Goal: Task Accomplishment & Management: Use online tool/utility

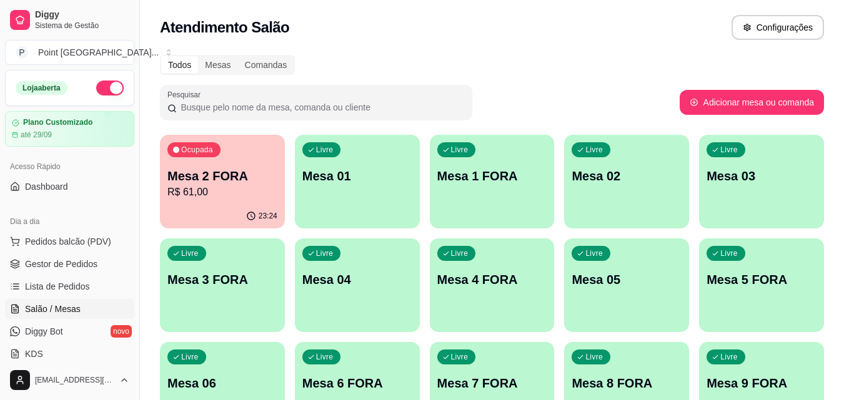
click at [243, 188] on p "R$ 61,00" at bounding box center [222, 192] width 110 height 15
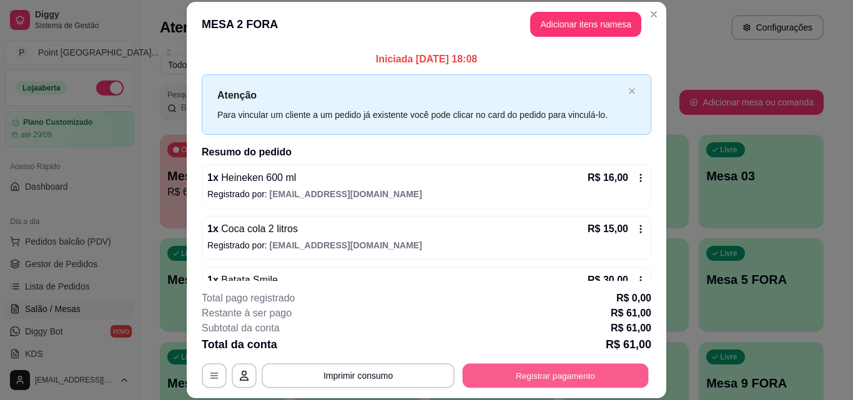
click at [521, 372] on button "Registrar pagamento" at bounding box center [556, 375] width 186 height 24
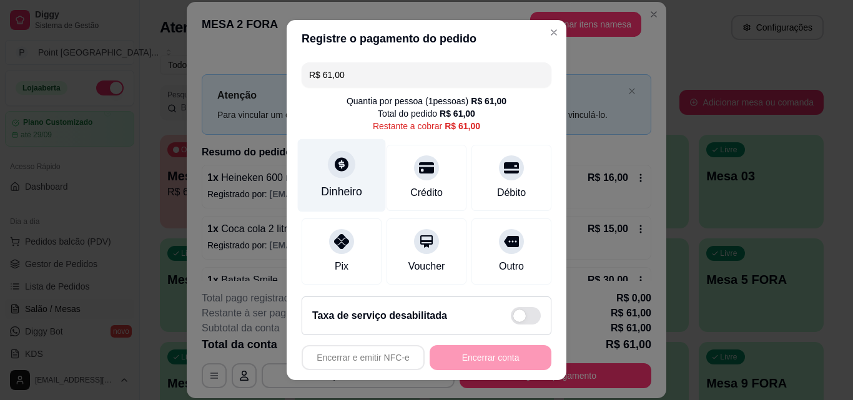
click at [328, 166] on div at bounding box center [341, 164] width 27 height 27
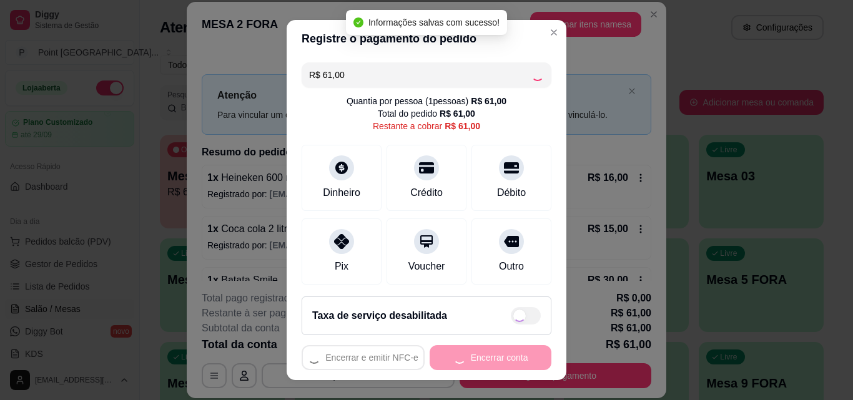
type input "R$ 0,00"
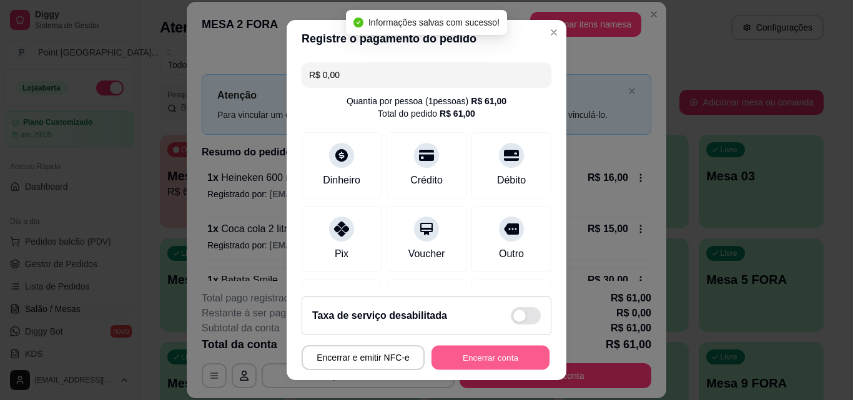
click at [486, 360] on button "Encerrar conta" at bounding box center [491, 358] width 118 height 24
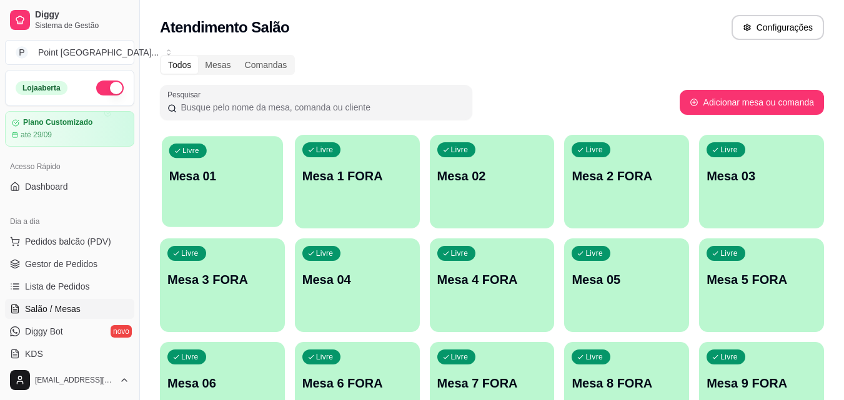
click at [207, 158] on div "Livre Mesa 01" at bounding box center [222, 174] width 121 height 76
click at [423, 11] on div "Atendimento Salão Configurações" at bounding box center [492, 23] width 704 height 47
click at [98, 239] on span "Pedidos balcão (PDV)" at bounding box center [68, 241] width 86 height 12
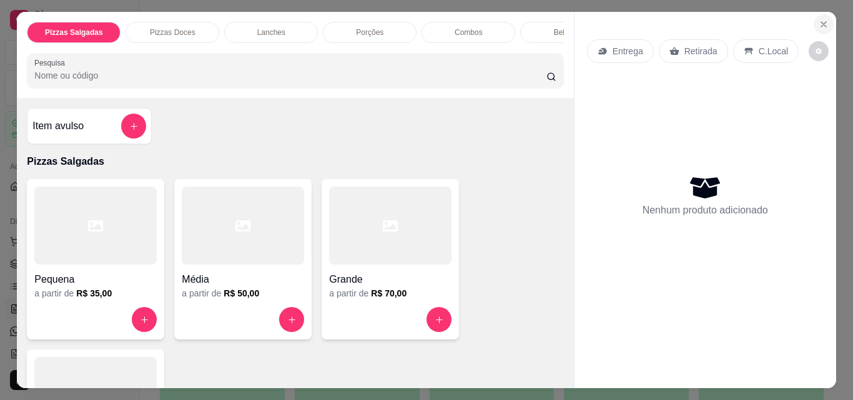
click at [819, 19] on icon "Close" at bounding box center [824, 24] width 10 height 10
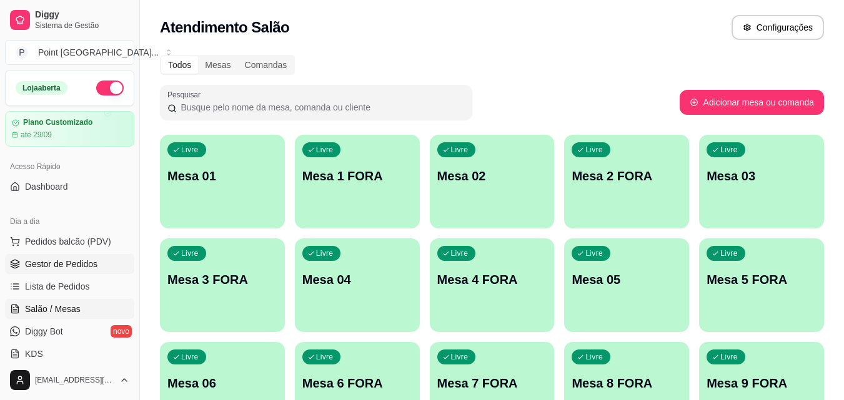
click at [76, 264] on span "Gestor de Pedidos" at bounding box center [61, 264] width 72 height 12
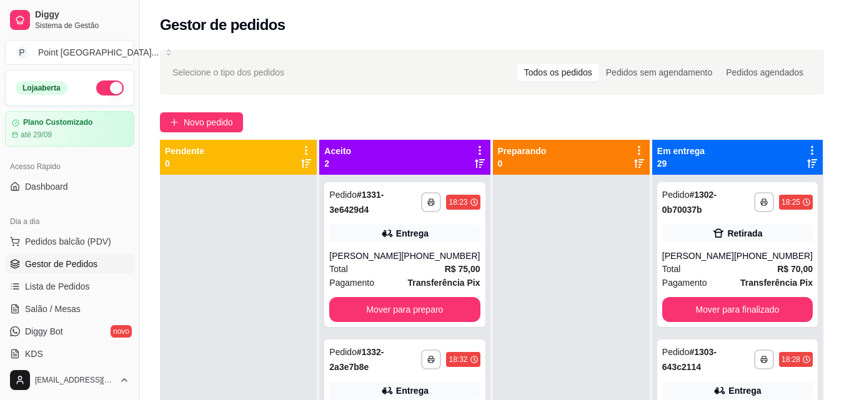
click at [806, 152] on icon at bounding box center [811, 150] width 11 height 11
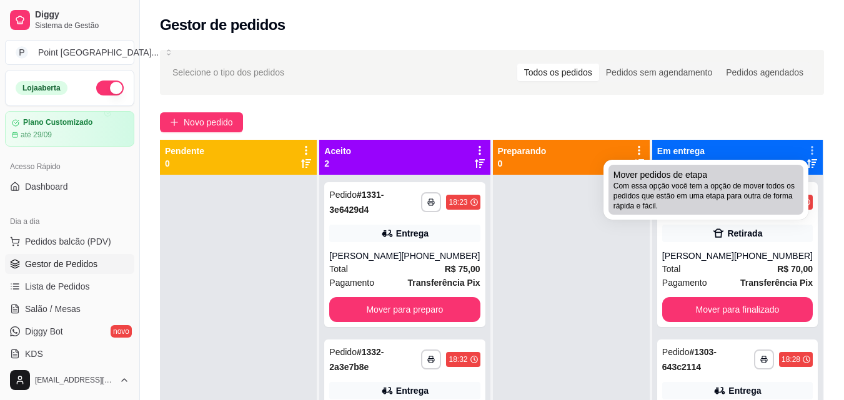
click at [726, 189] on span "Com essa opção você tem a opção de mover todos os pedidos que estão em uma etap…" at bounding box center [705, 196] width 185 height 30
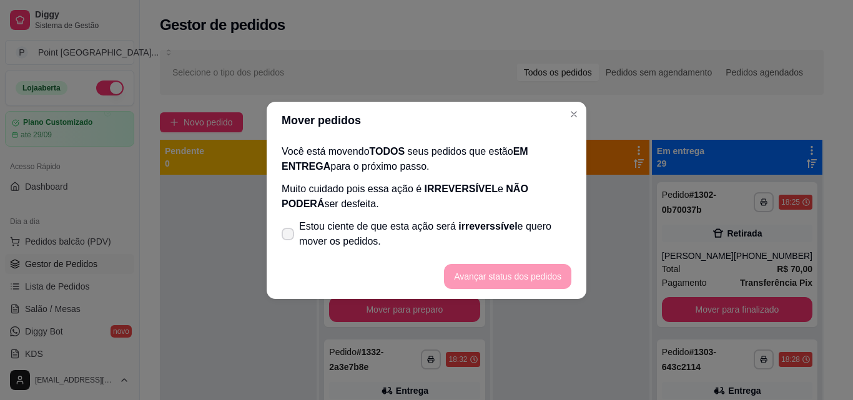
click at [288, 234] on icon at bounding box center [288, 233] width 10 height 7
click at [288, 236] on input "Estou ciente de que esta ação será irreverssível e quero mover os pedidos." at bounding box center [285, 240] width 8 height 8
checkbox input "true"
click at [465, 275] on button "Avançar status dos pedidos" at bounding box center [508, 276] width 124 height 24
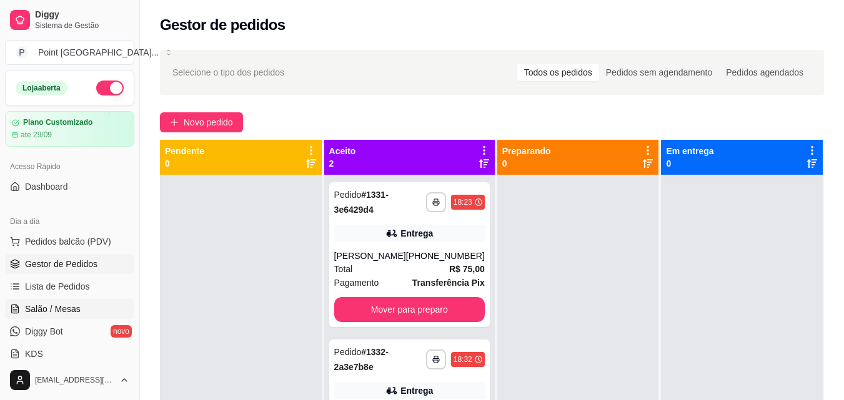
click at [71, 309] on span "Salão / Mesas" at bounding box center [53, 309] width 56 height 12
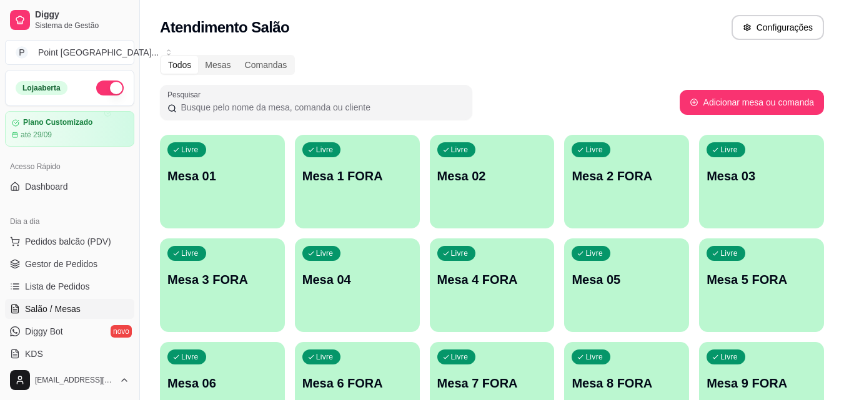
click at [508, 32] on div "Atendimento Salão Configurações" at bounding box center [492, 27] width 664 height 25
